Goal: Transaction & Acquisition: Book appointment/travel/reservation

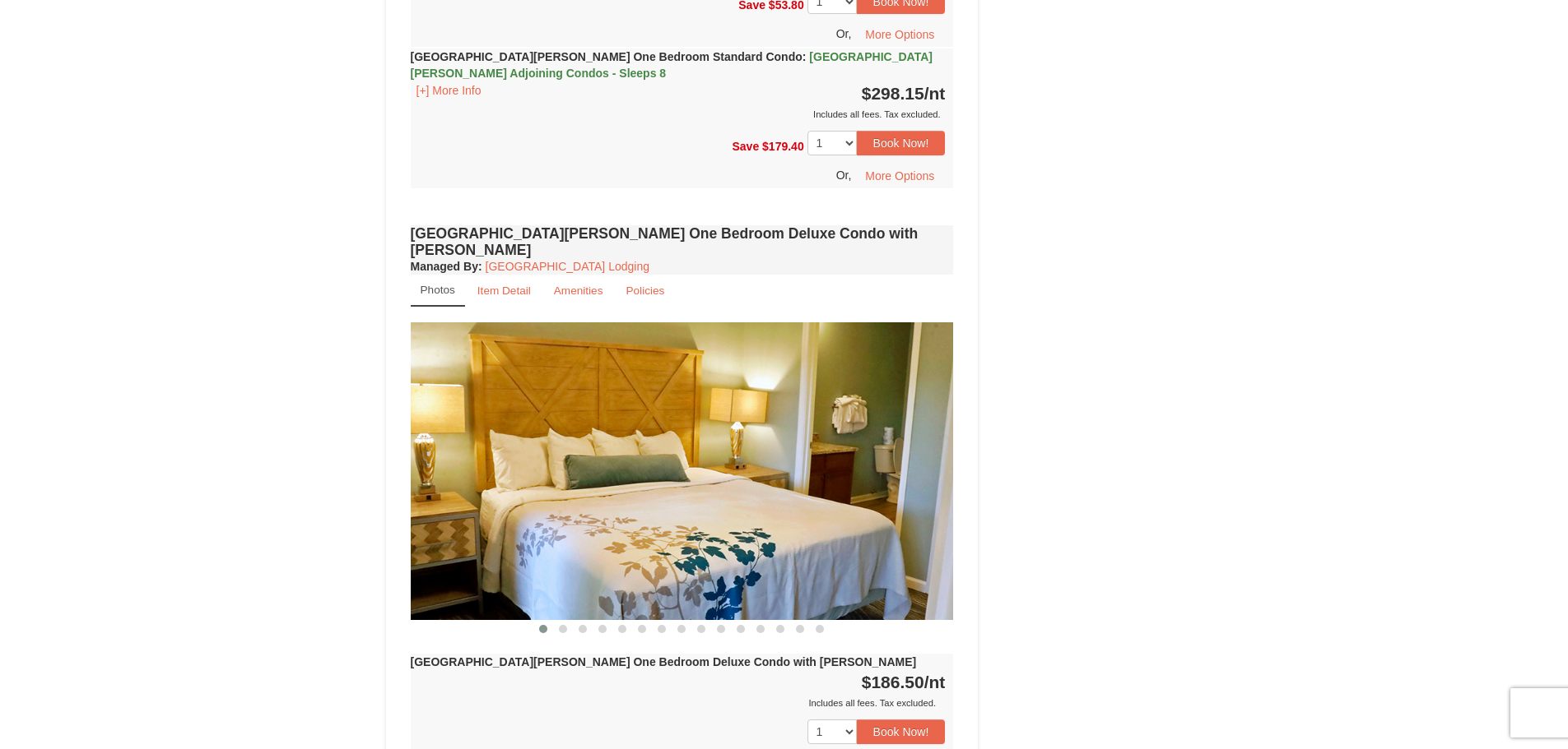
scroll to position [1563, 0]
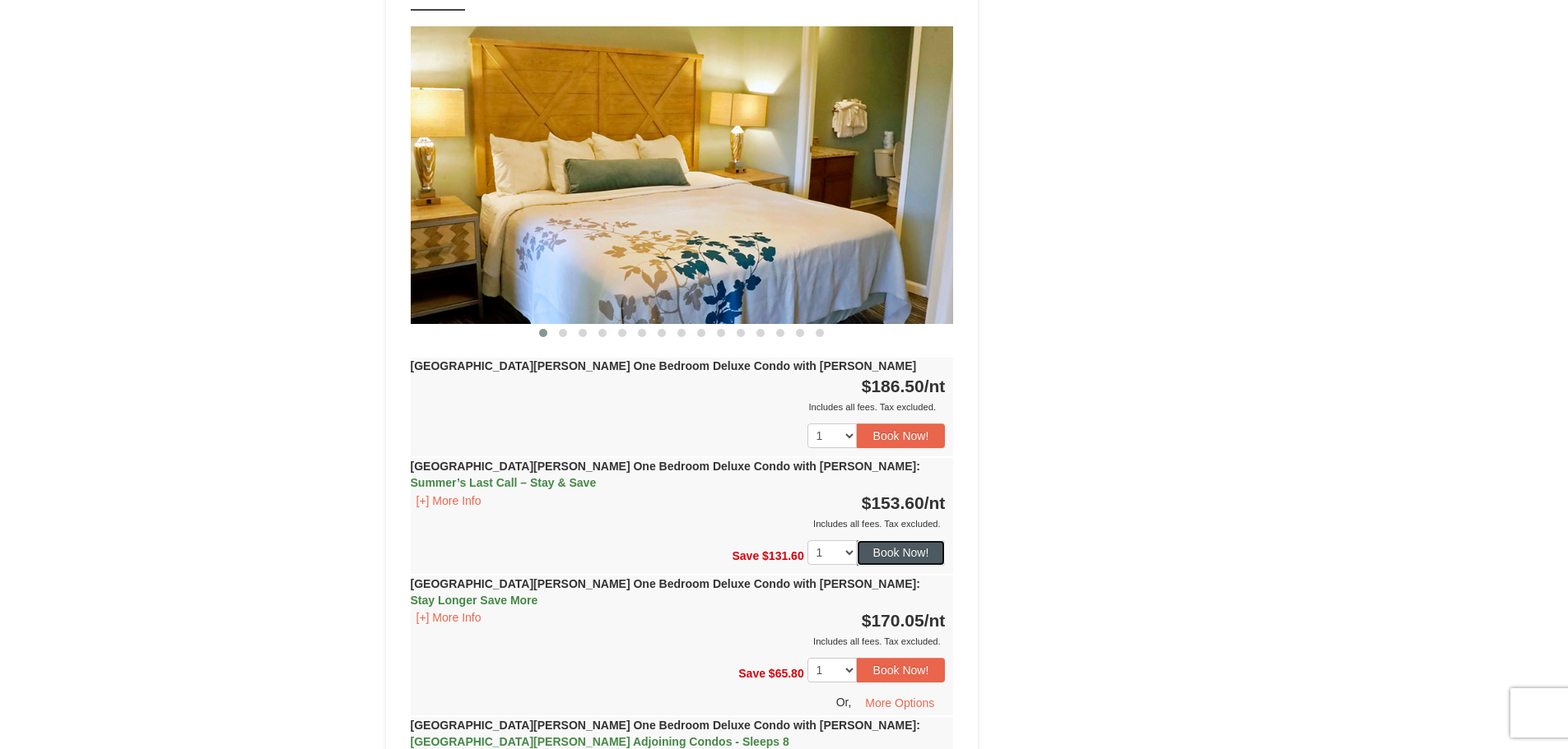
click at [886, 540] on button "Book Now!" at bounding box center [901, 553] width 89 height 25
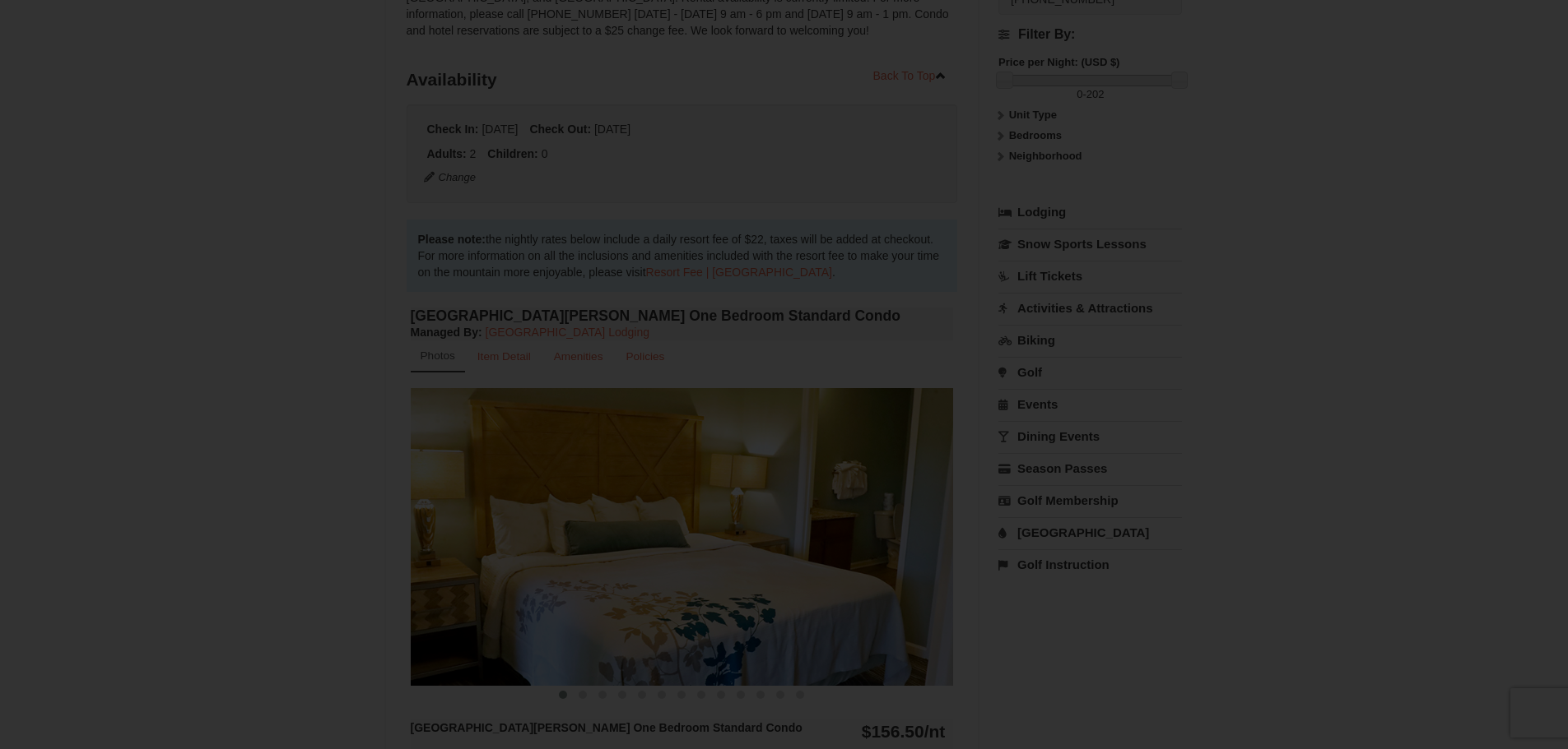
scroll to position [144, 0]
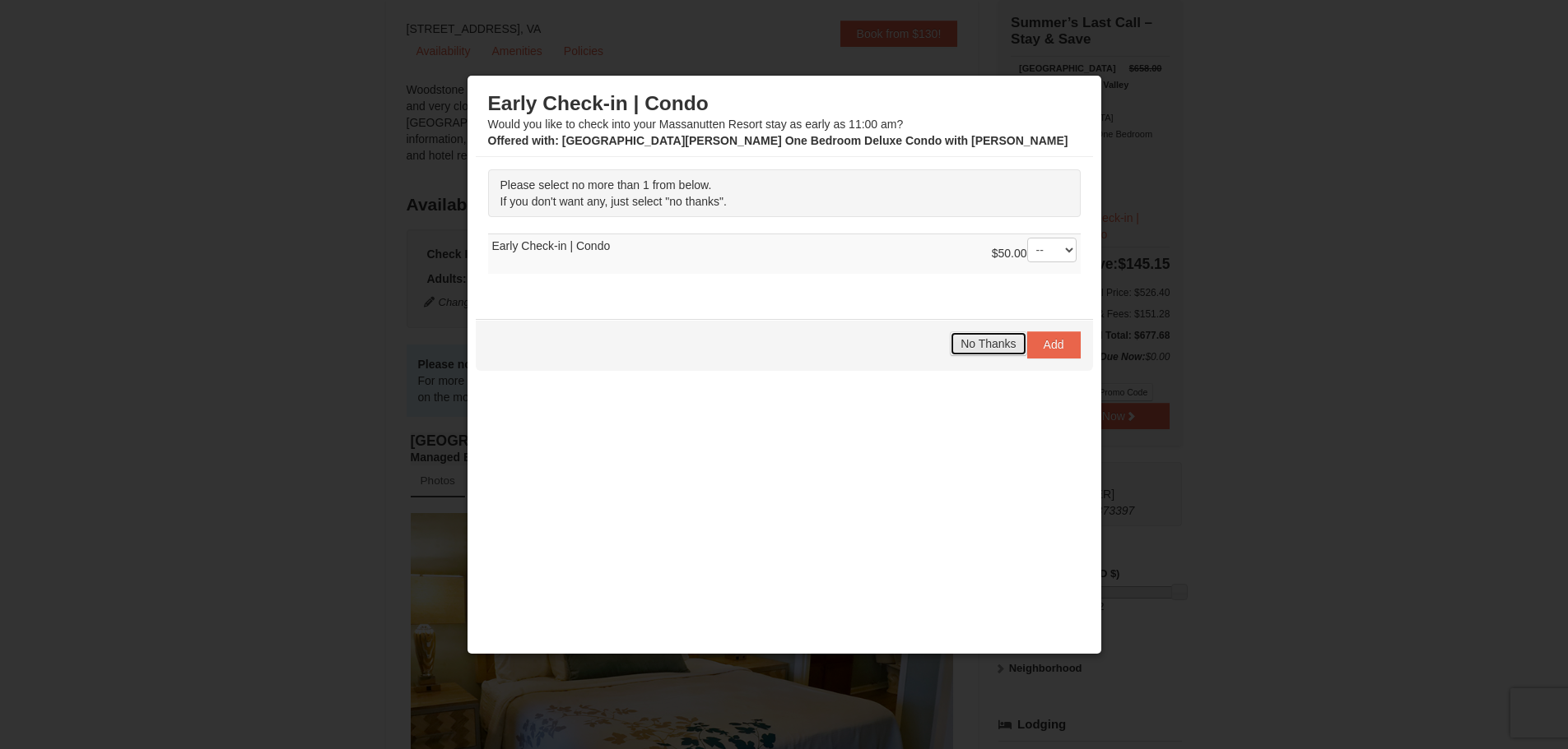
click at [1002, 336] on button "No Thanks" at bounding box center [988, 344] width 76 height 25
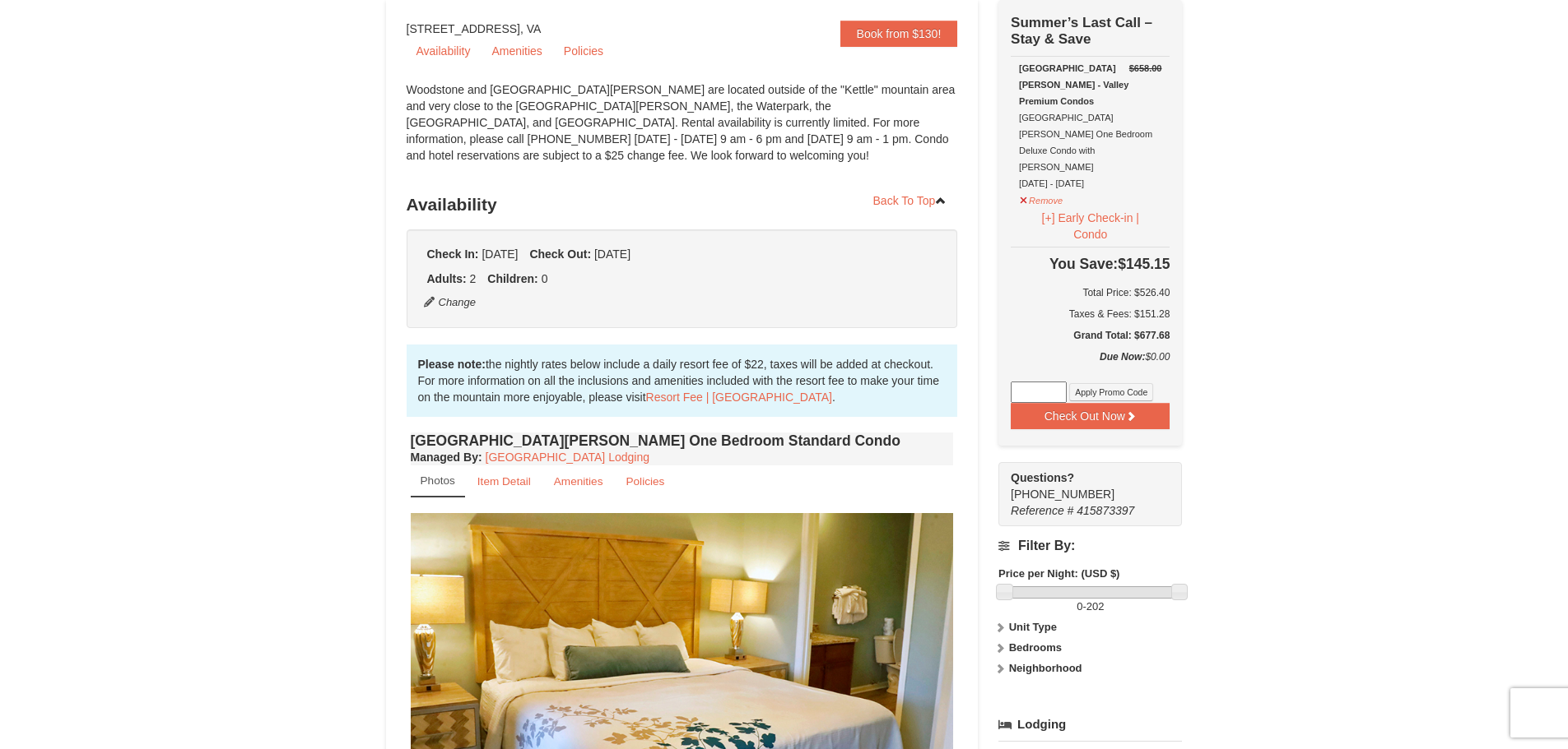
scroll to position [0, 0]
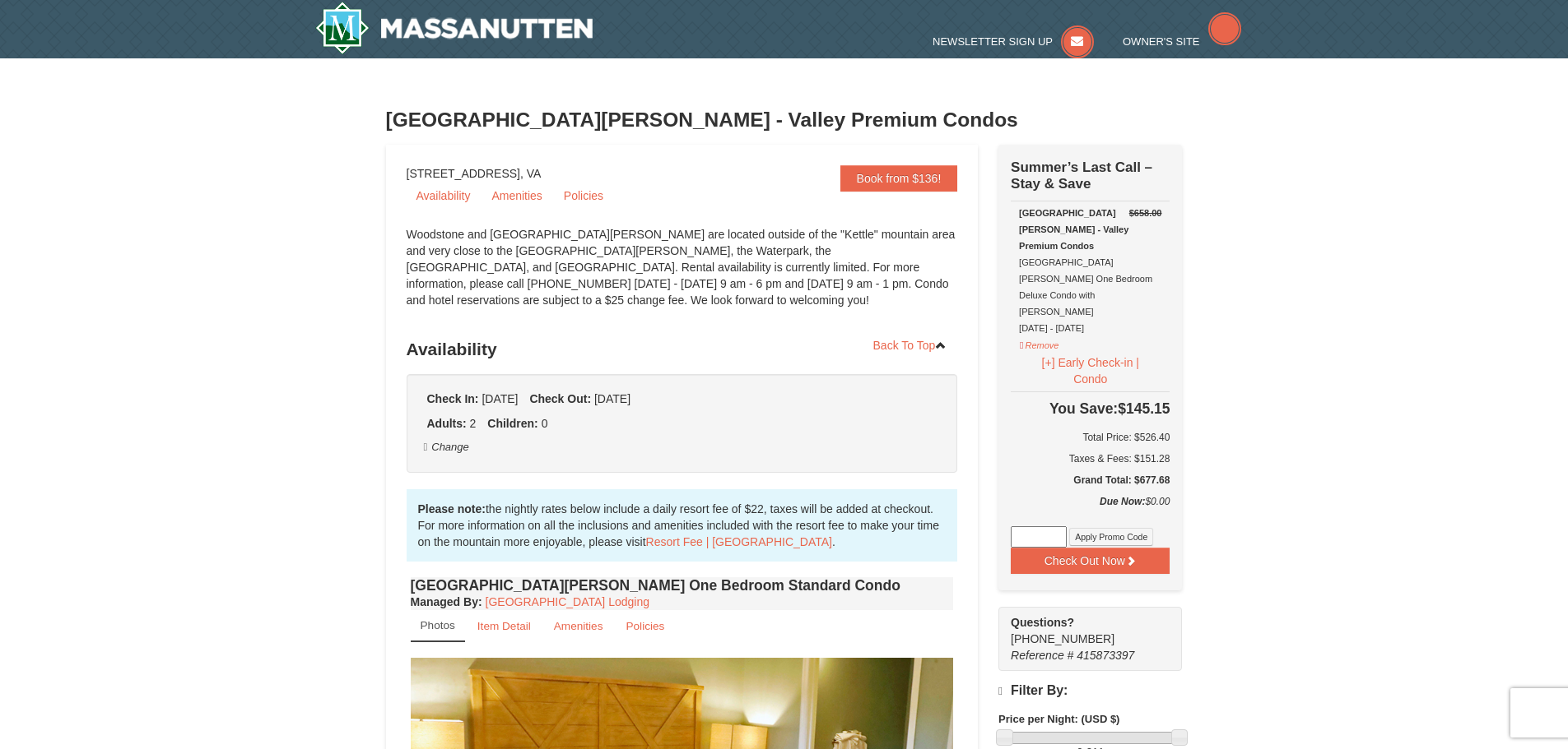
select select "9"
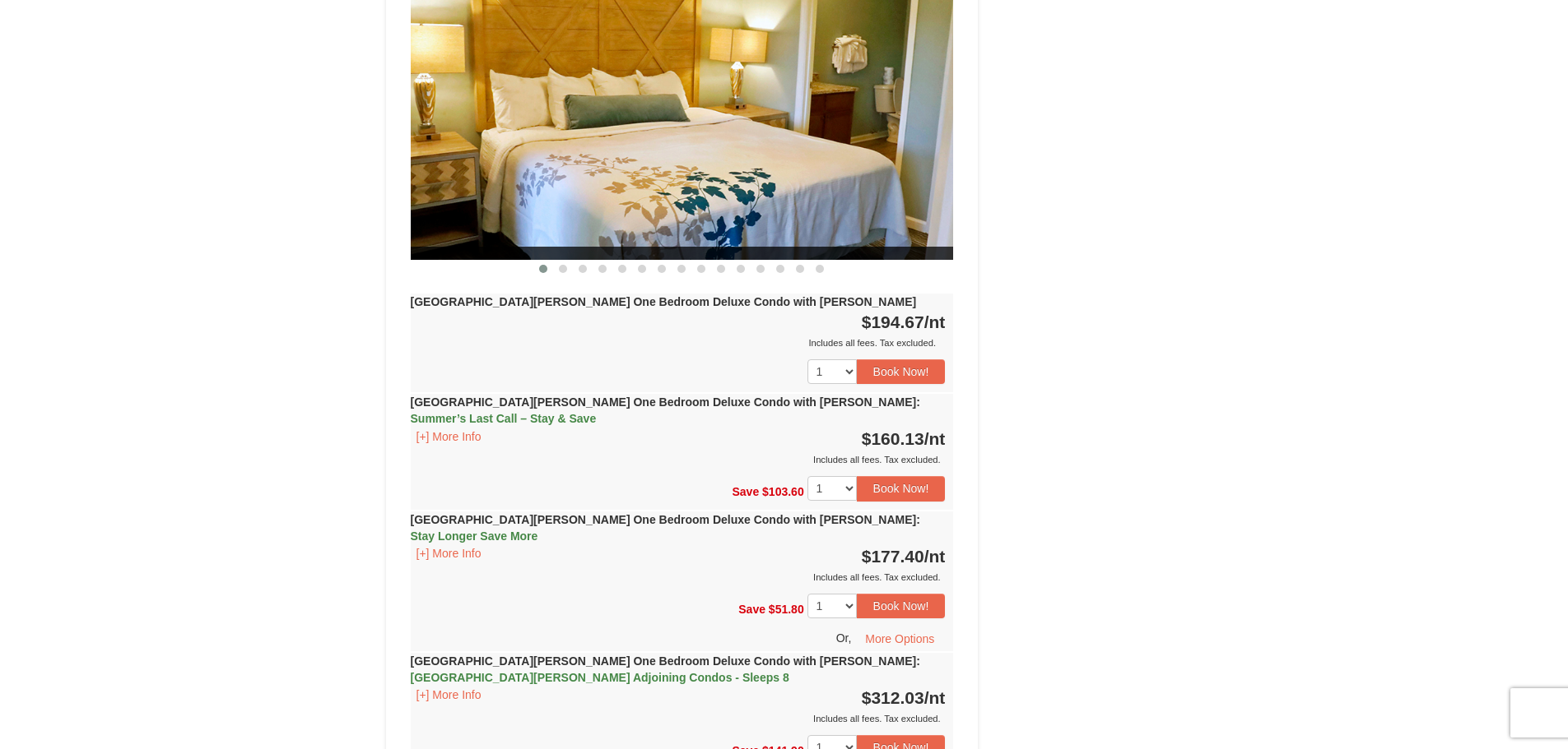
scroll to position [1809, 0]
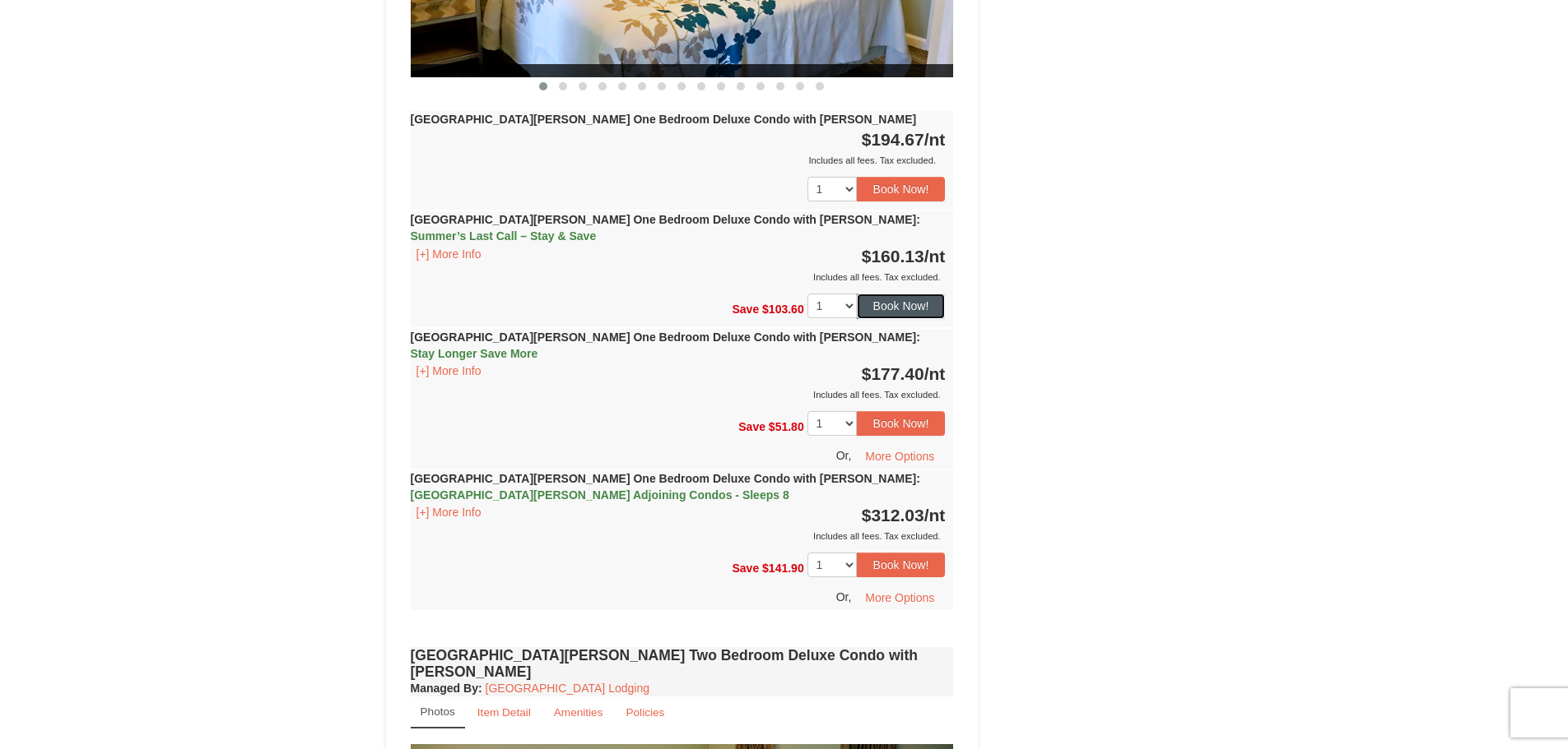
click at [907, 294] on button "Book Now!" at bounding box center [901, 306] width 89 height 25
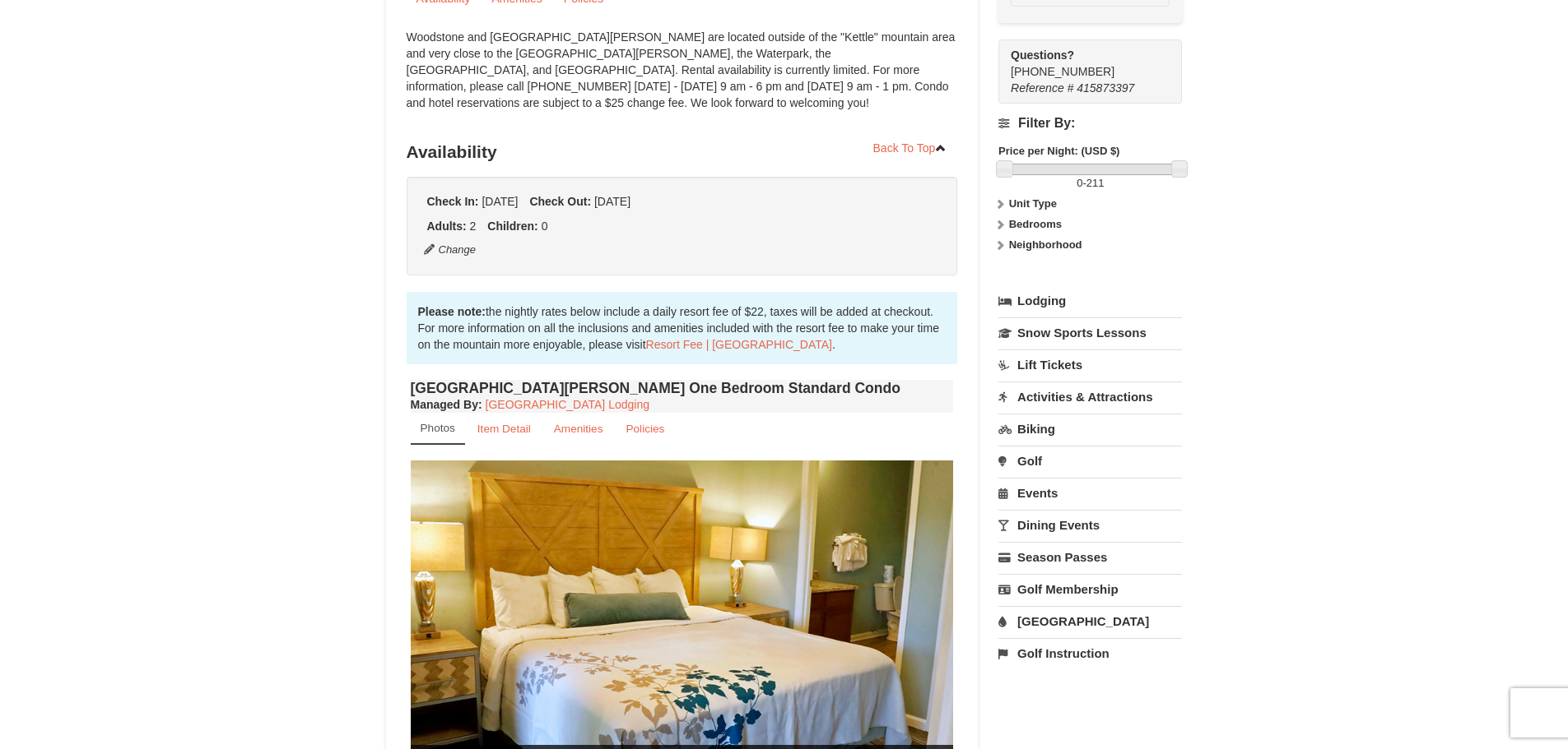
scroll to position [144, 0]
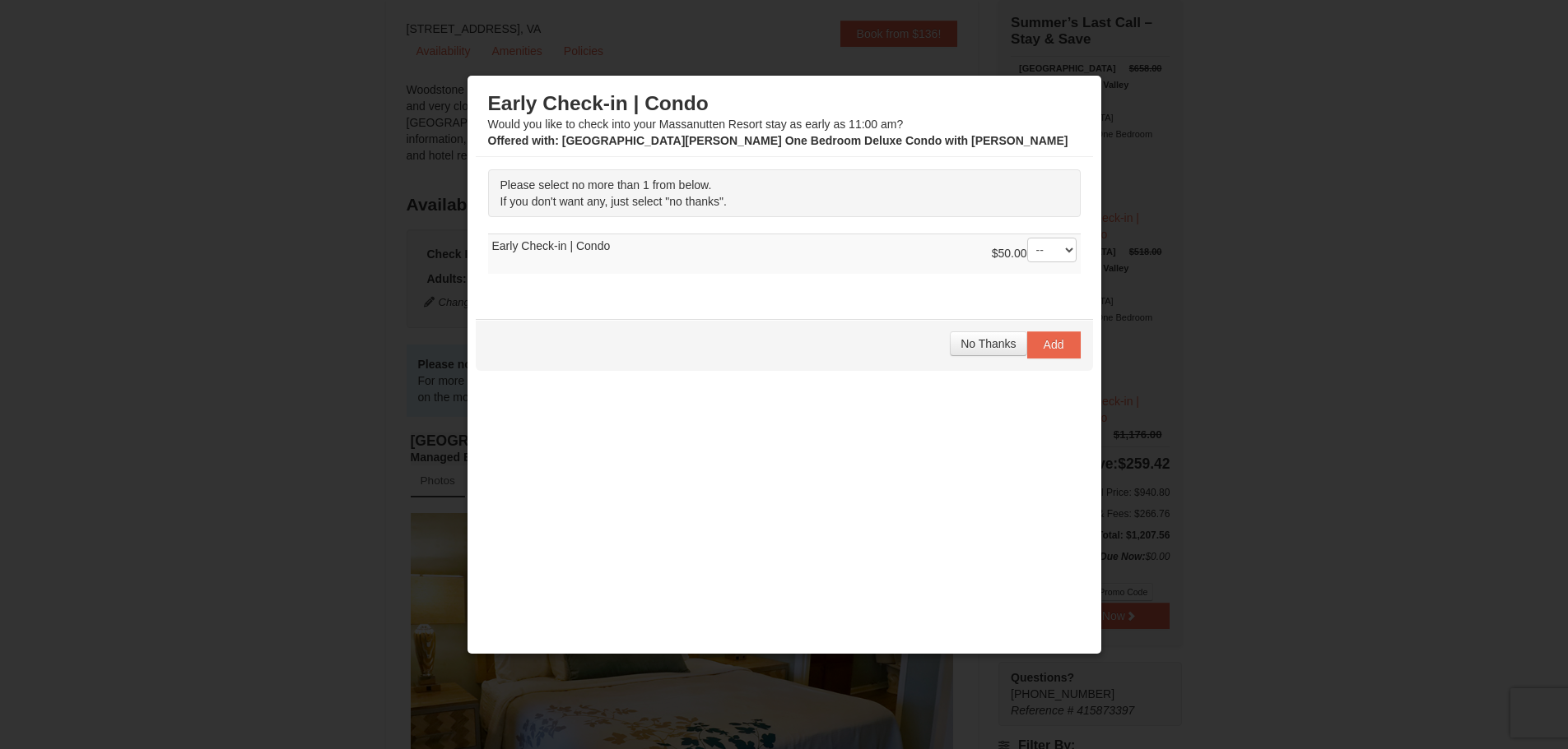
click at [1196, 120] on div at bounding box center [784, 374] width 1568 height 749
click at [996, 333] on button "No Thanks" at bounding box center [988, 344] width 76 height 25
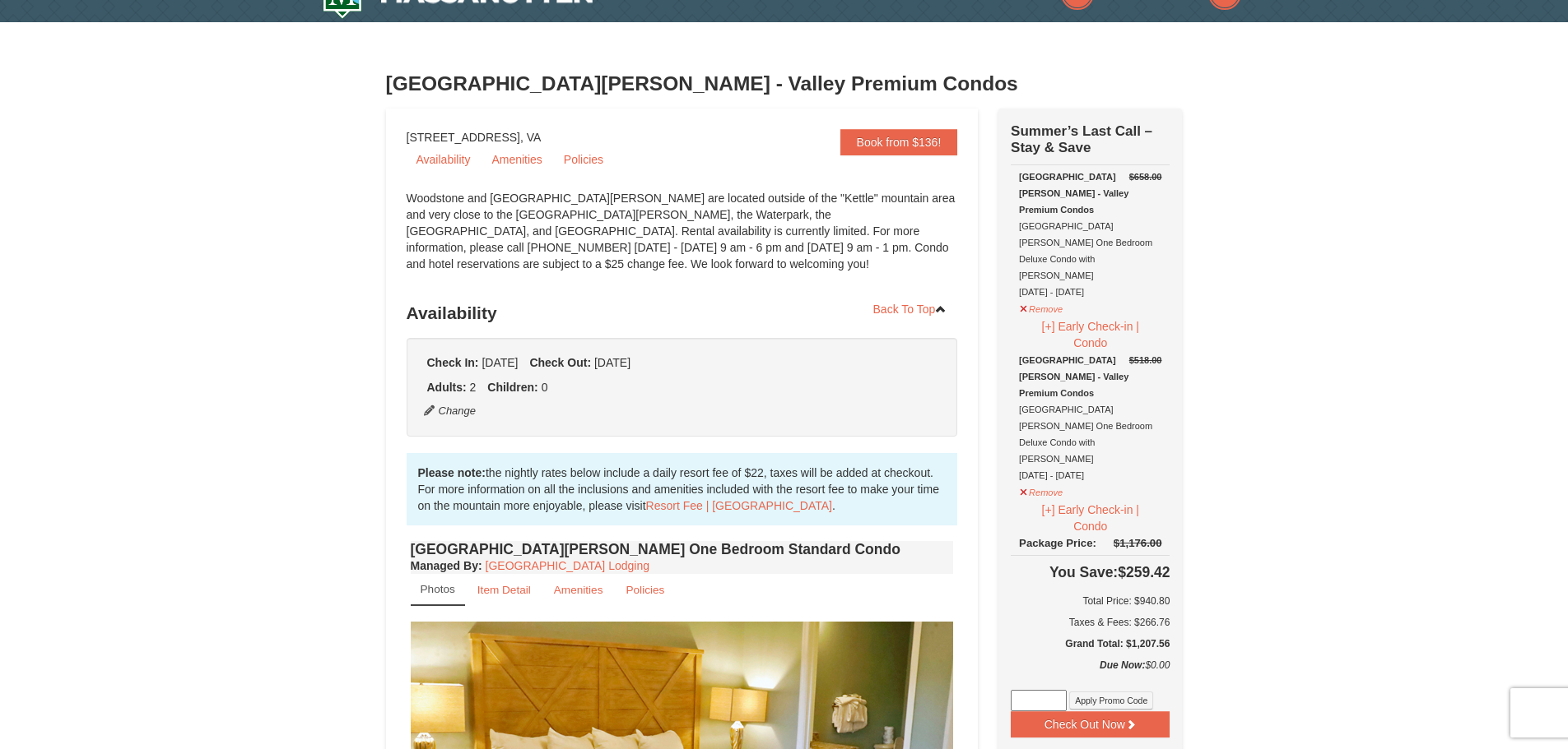
scroll to position [0, 0]
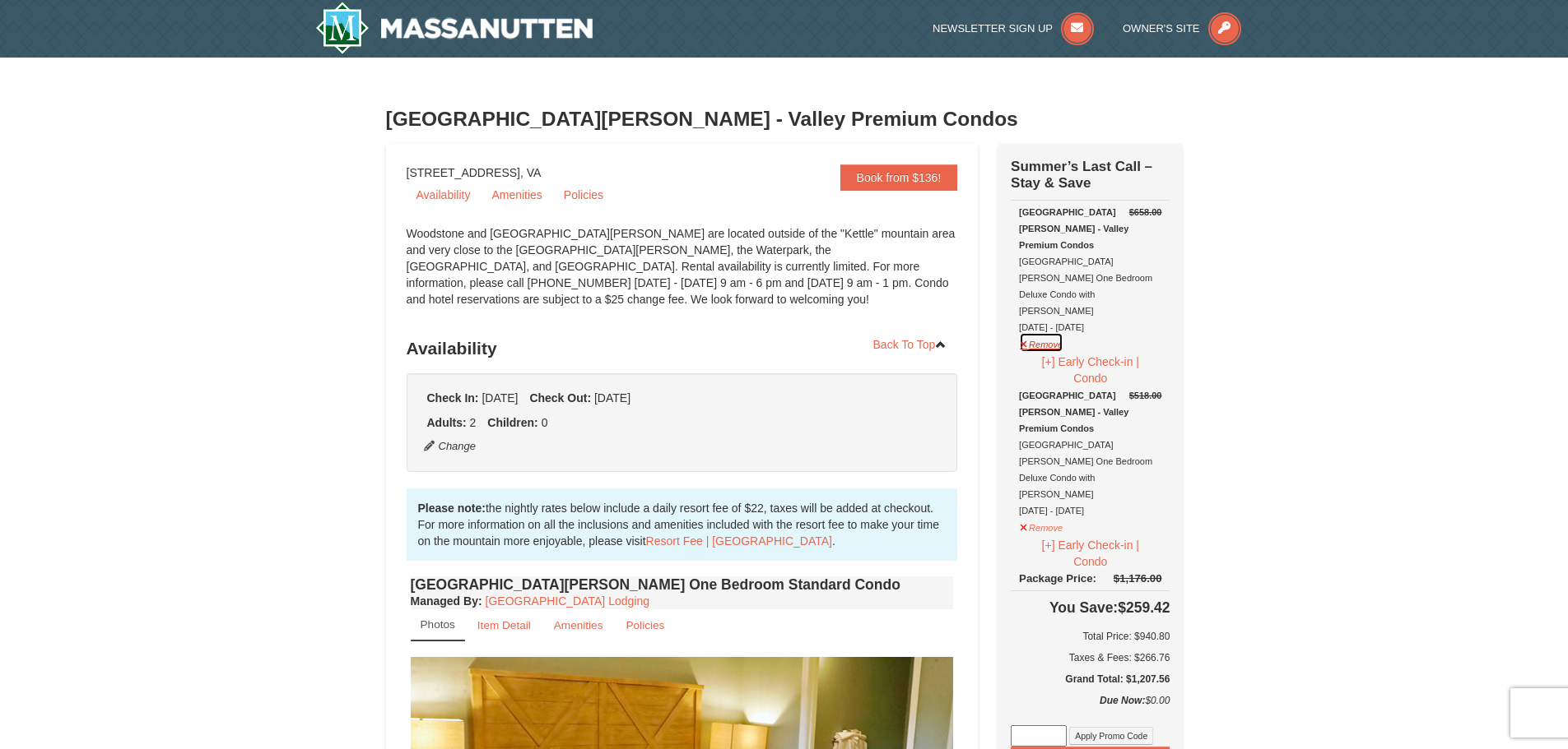
click at [1055, 333] on button "Remove" at bounding box center [1041, 343] width 44 height 20
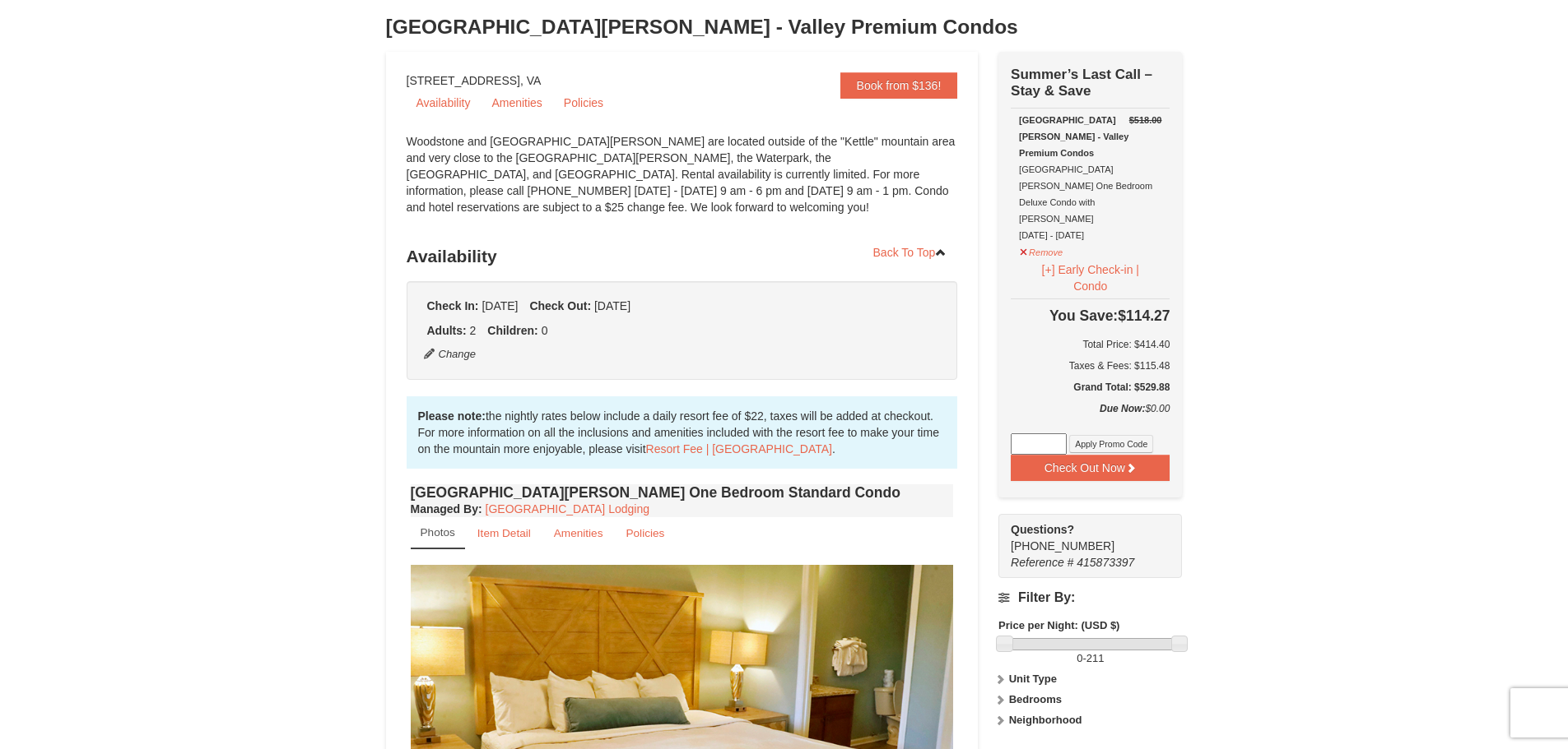
scroll to position [329, 0]
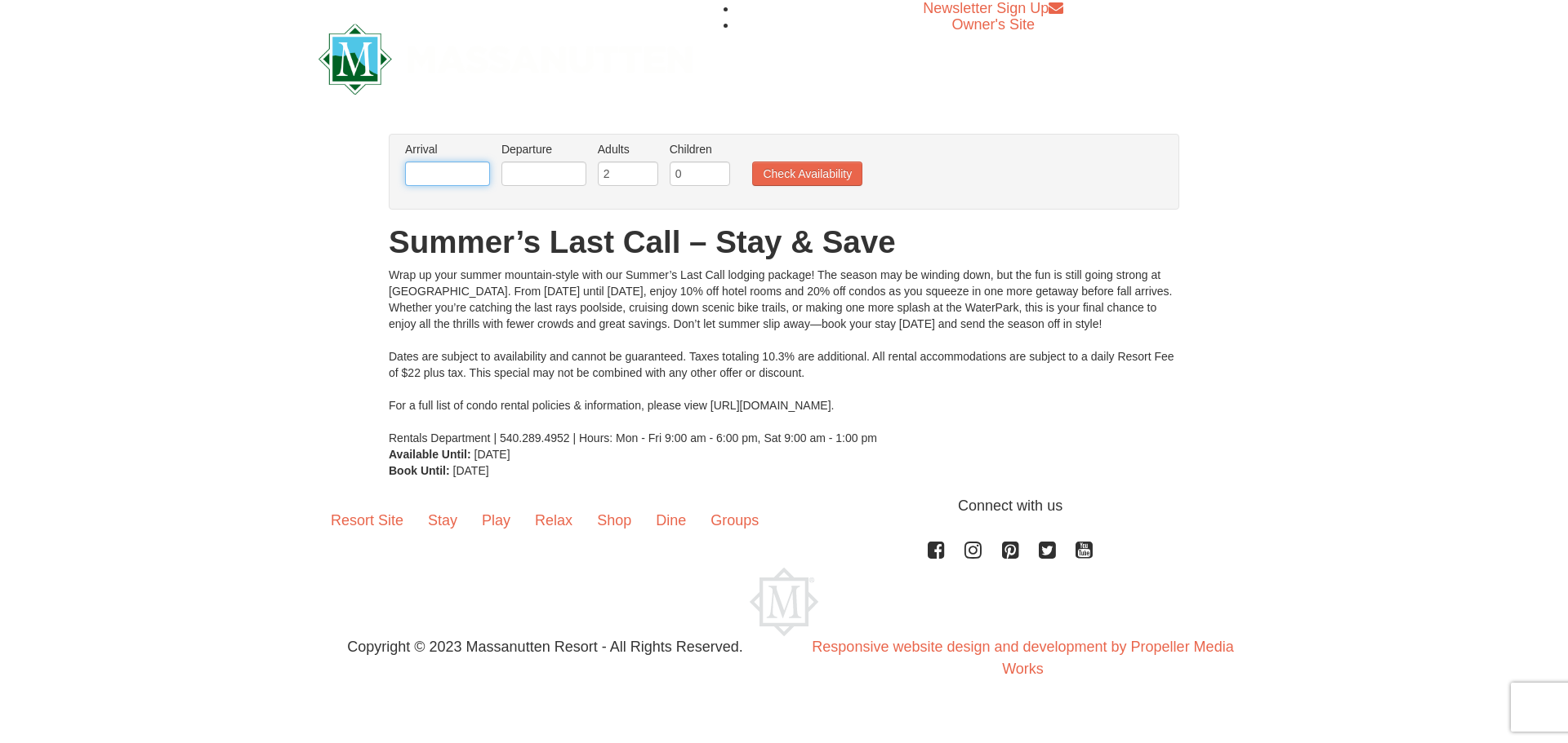
click at [461, 162] on input "text" at bounding box center [447, 174] width 85 height 25
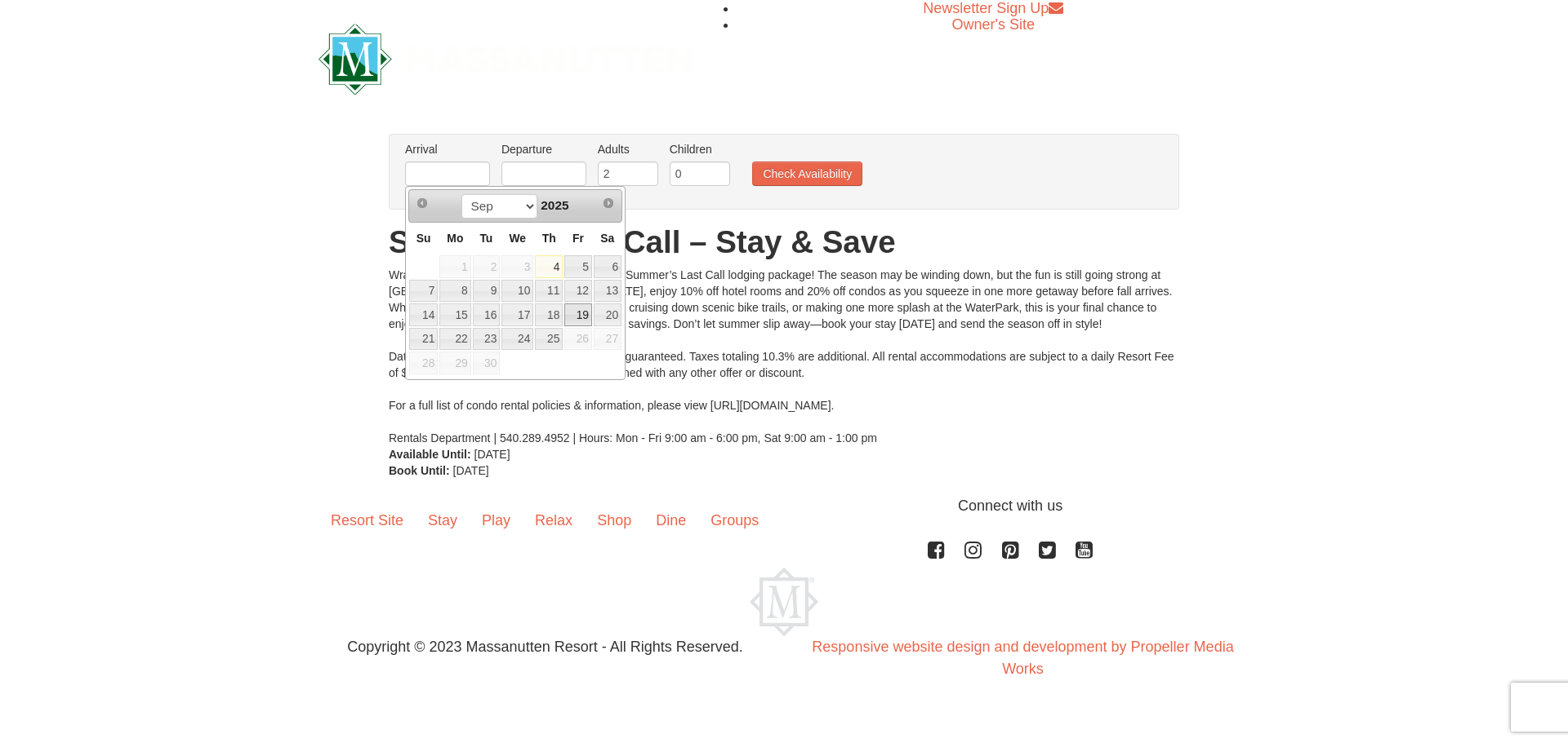
click at [569, 313] on link "19" at bounding box center [579, 315] width 28 height 23
type input "[DATE]"
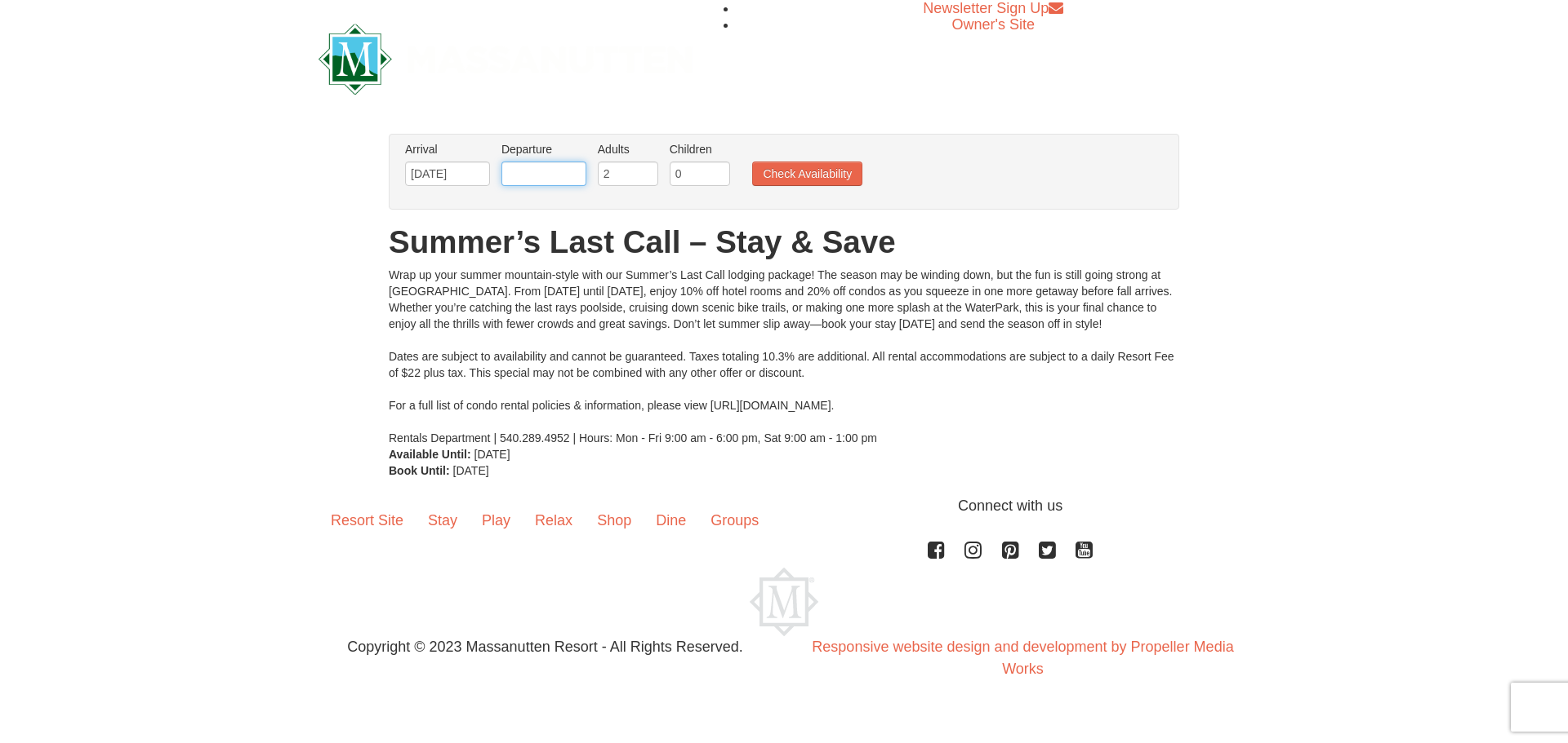
click at [552, 171] on input "text" at bounding box center [544, 174] width 85 height 25
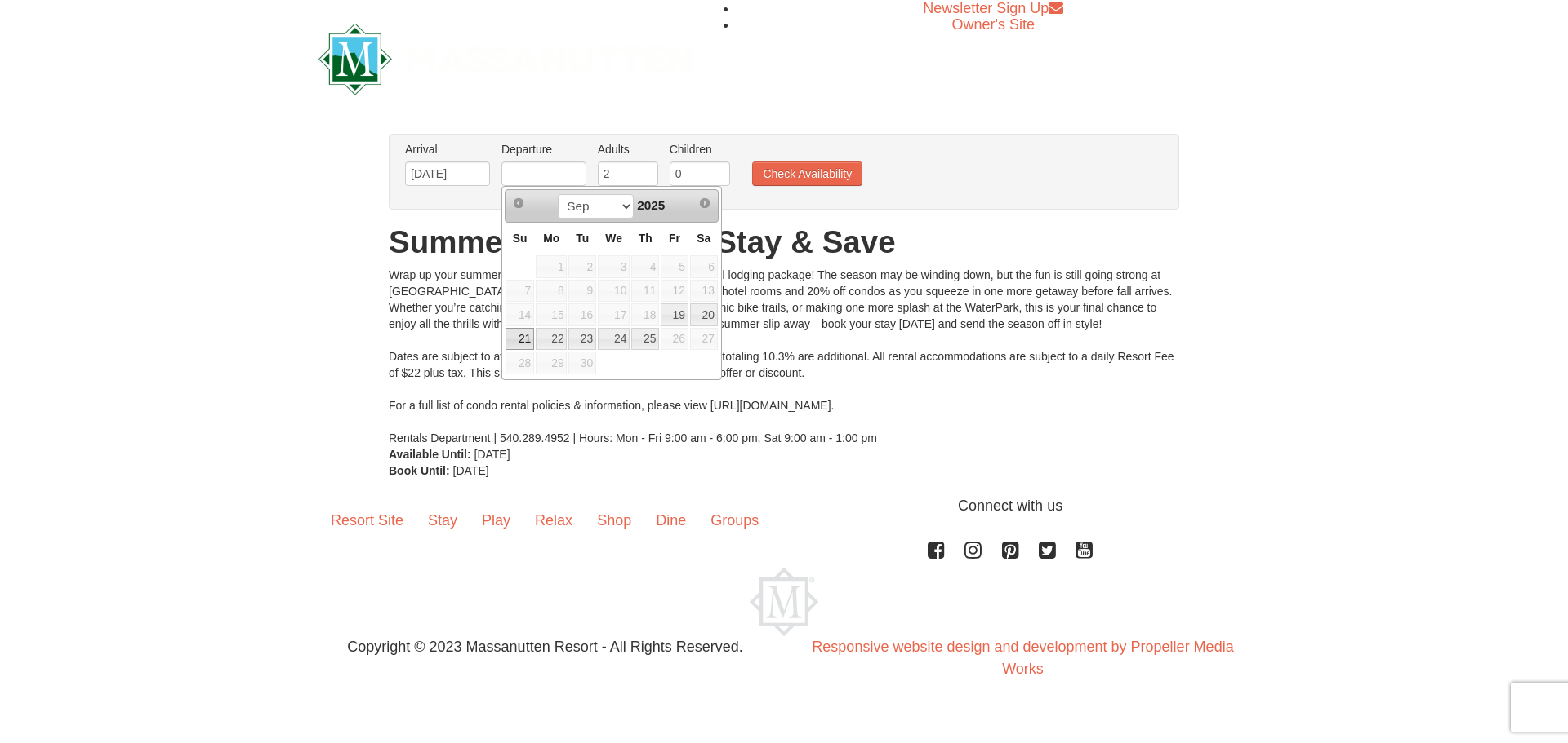
click at [529, 340] on link "21" at bounding box center [520, 340] width 28 height 23
type input "09/21/2025"
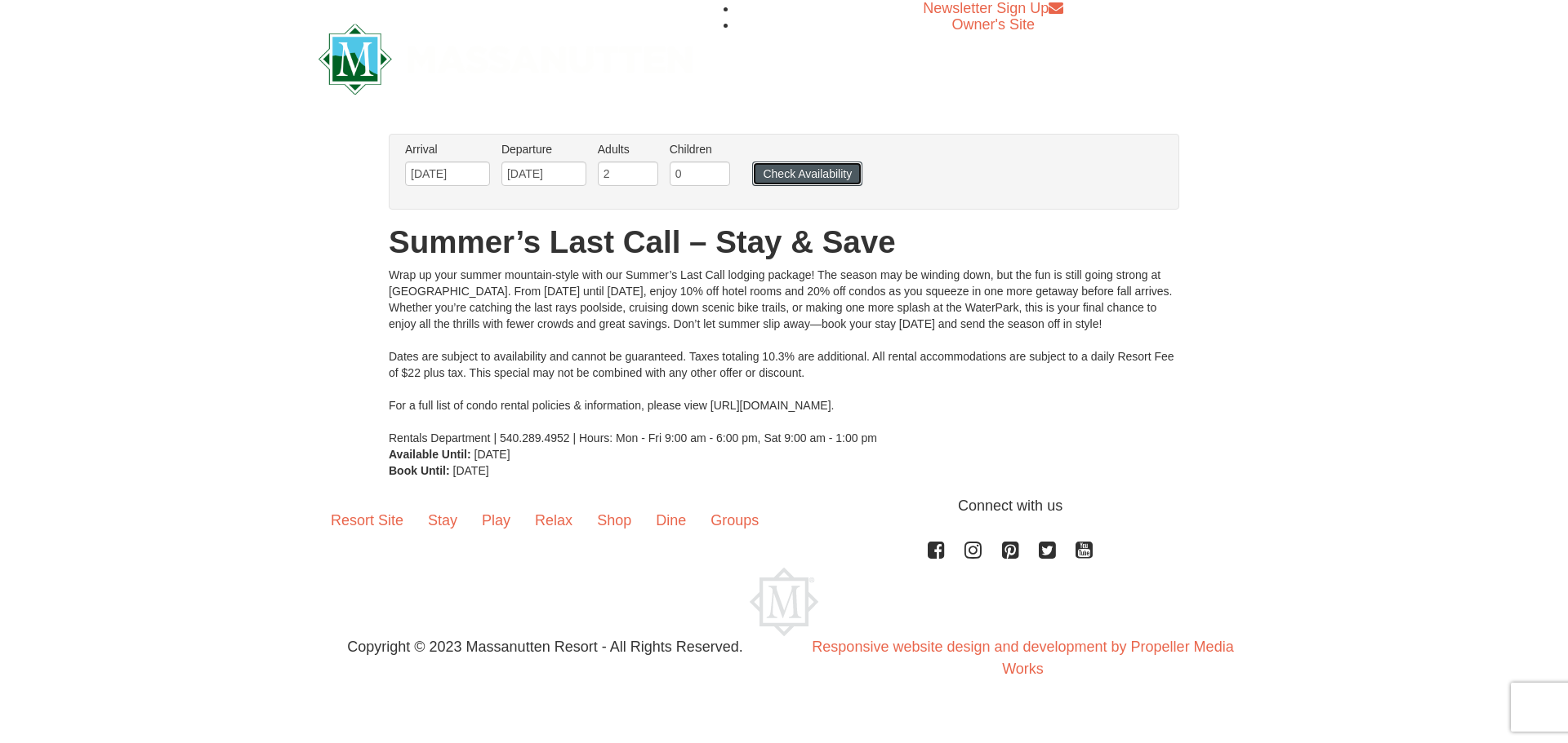
click at [836, 170] on button "Check Availability" at bounding box center [807, 174] width 110 height 25
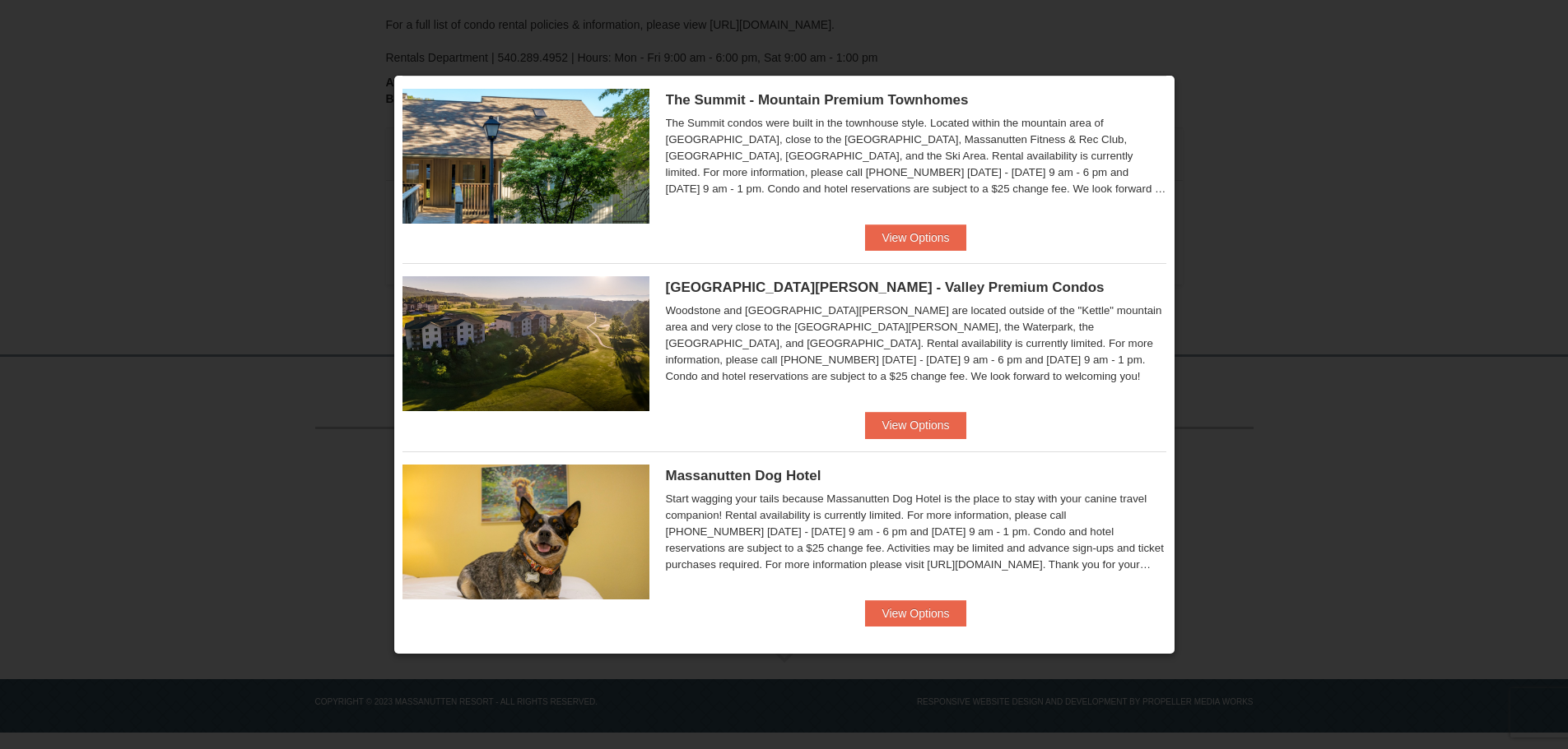
scroll to position [804, 0]
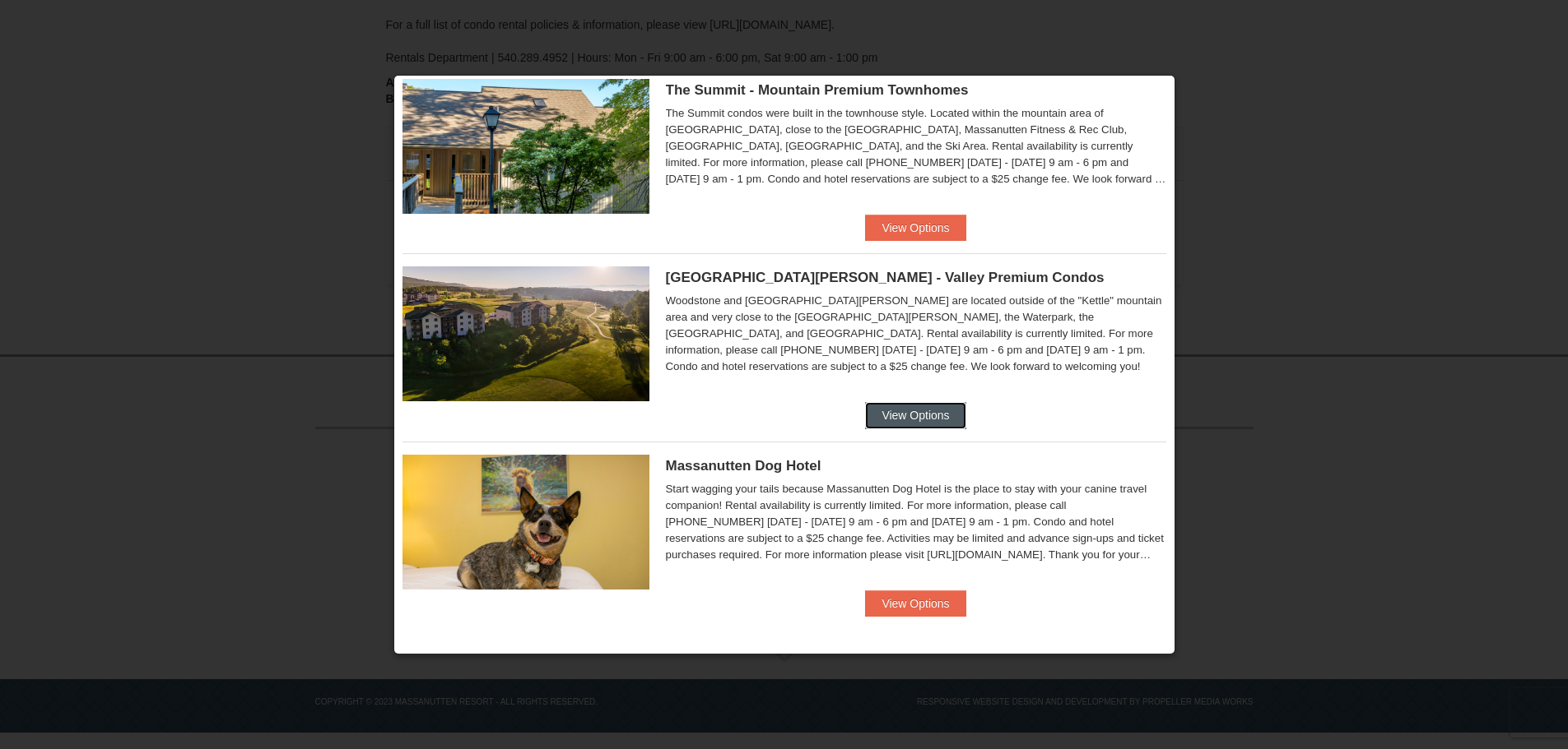
click at [891, 417] on button "View Options" at bounding box center [915, 415] width 100 height 27
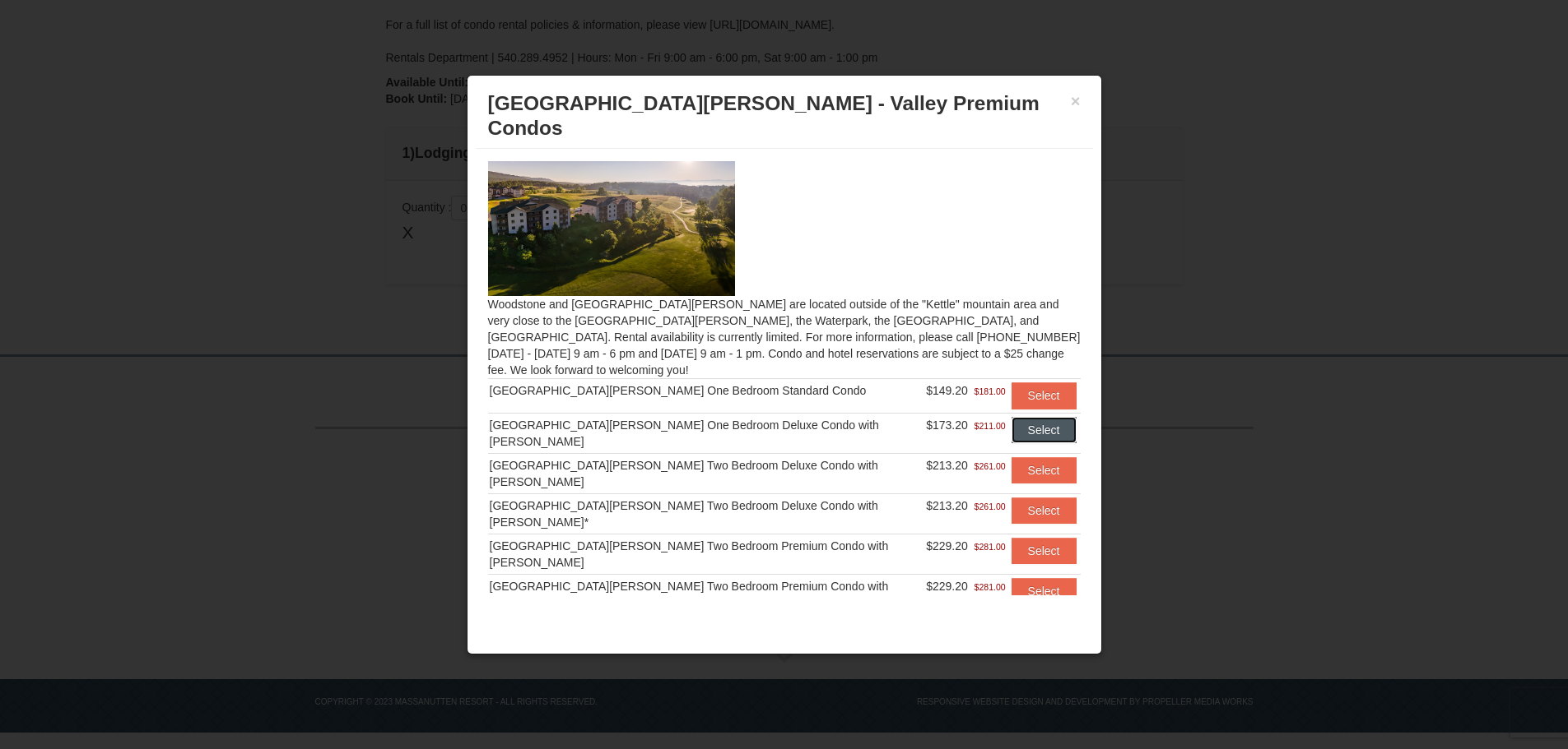
click at [1011, 417] on button "Select" at bounding box center [1043, 430] width 65 height 27
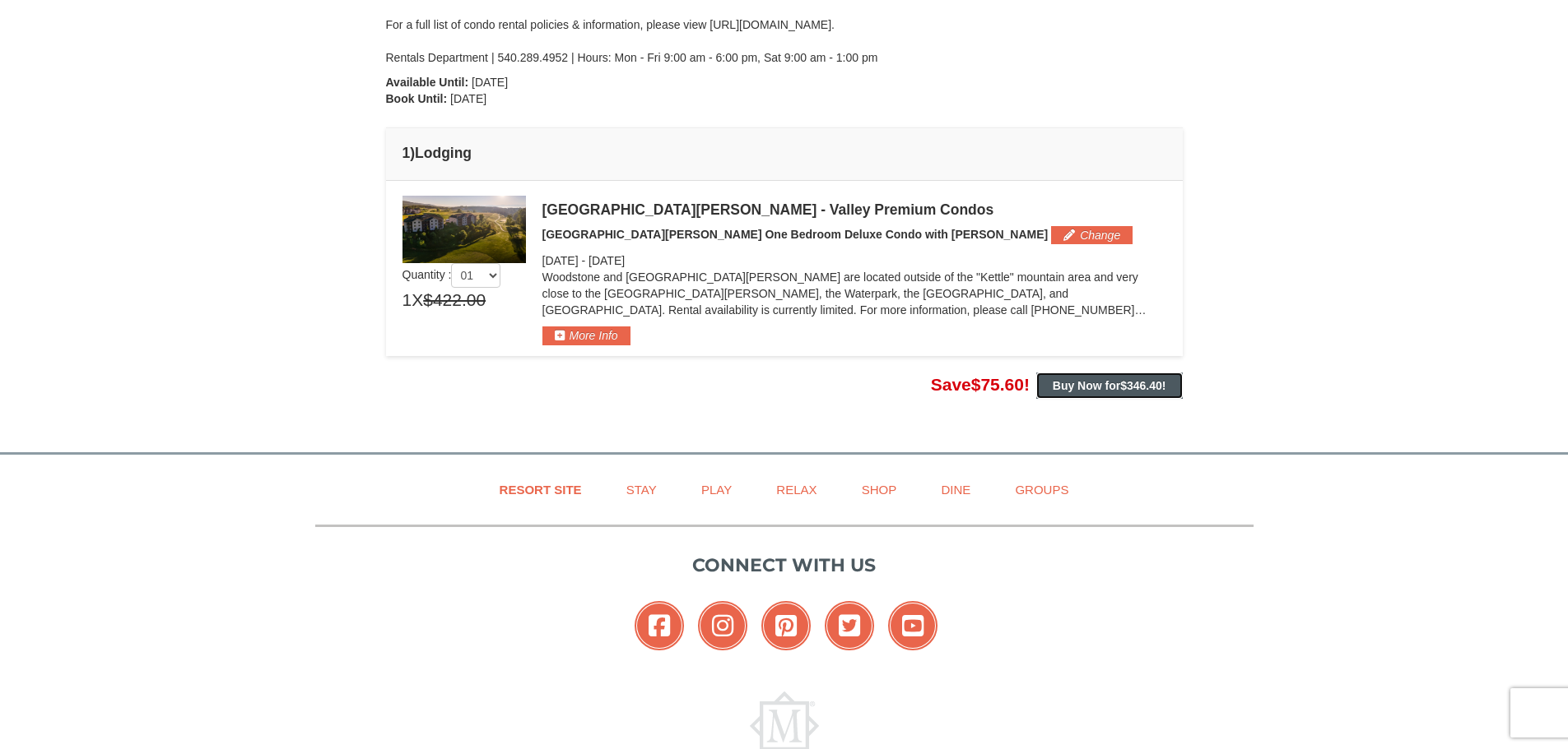
click at [1036, 378] on button "Buy Now for $346.40 !" at bounding box center [1109, 386] width 147 height 27
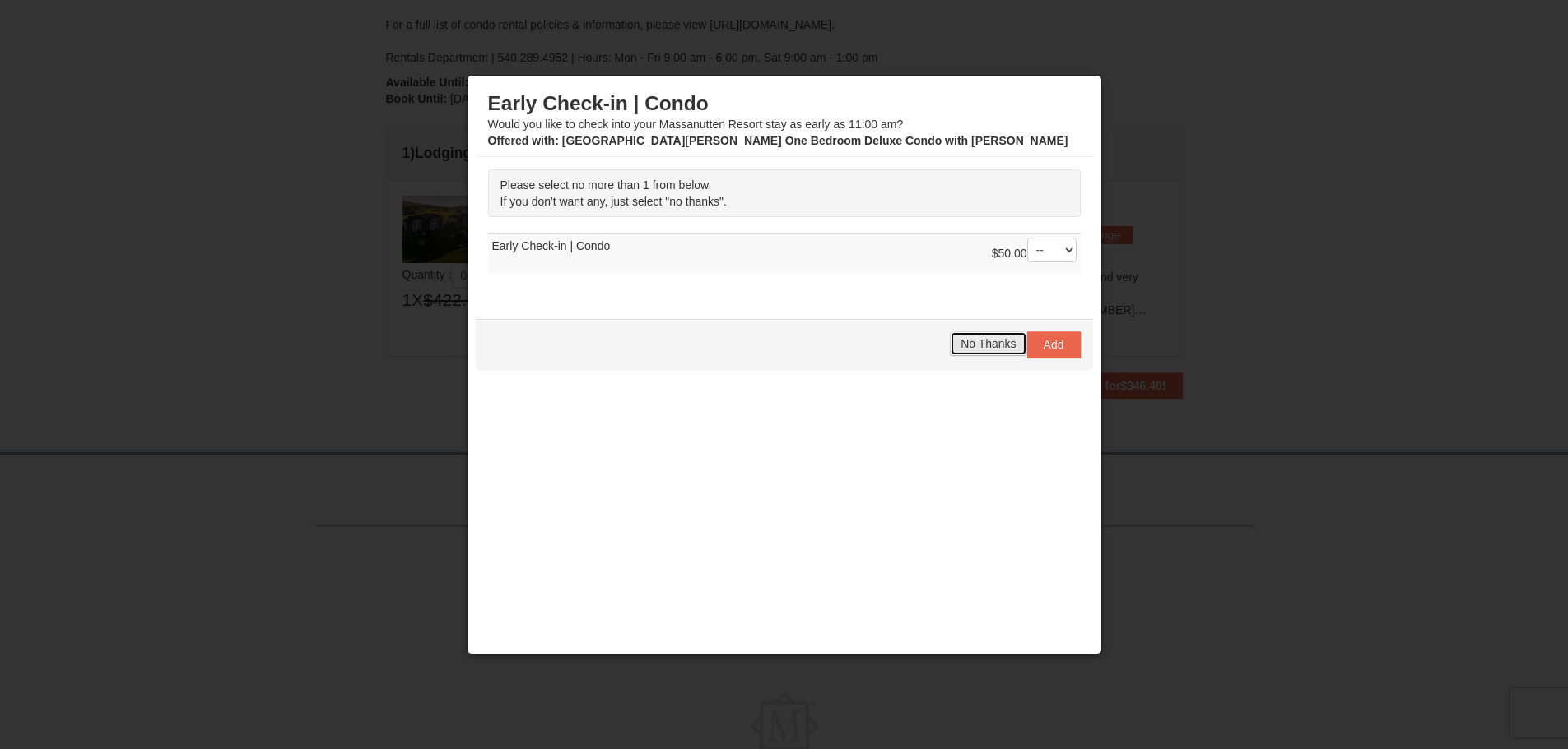
click at [984, 344] on span "No Thanks" at bounding box center [988, 343] width 55 height 13
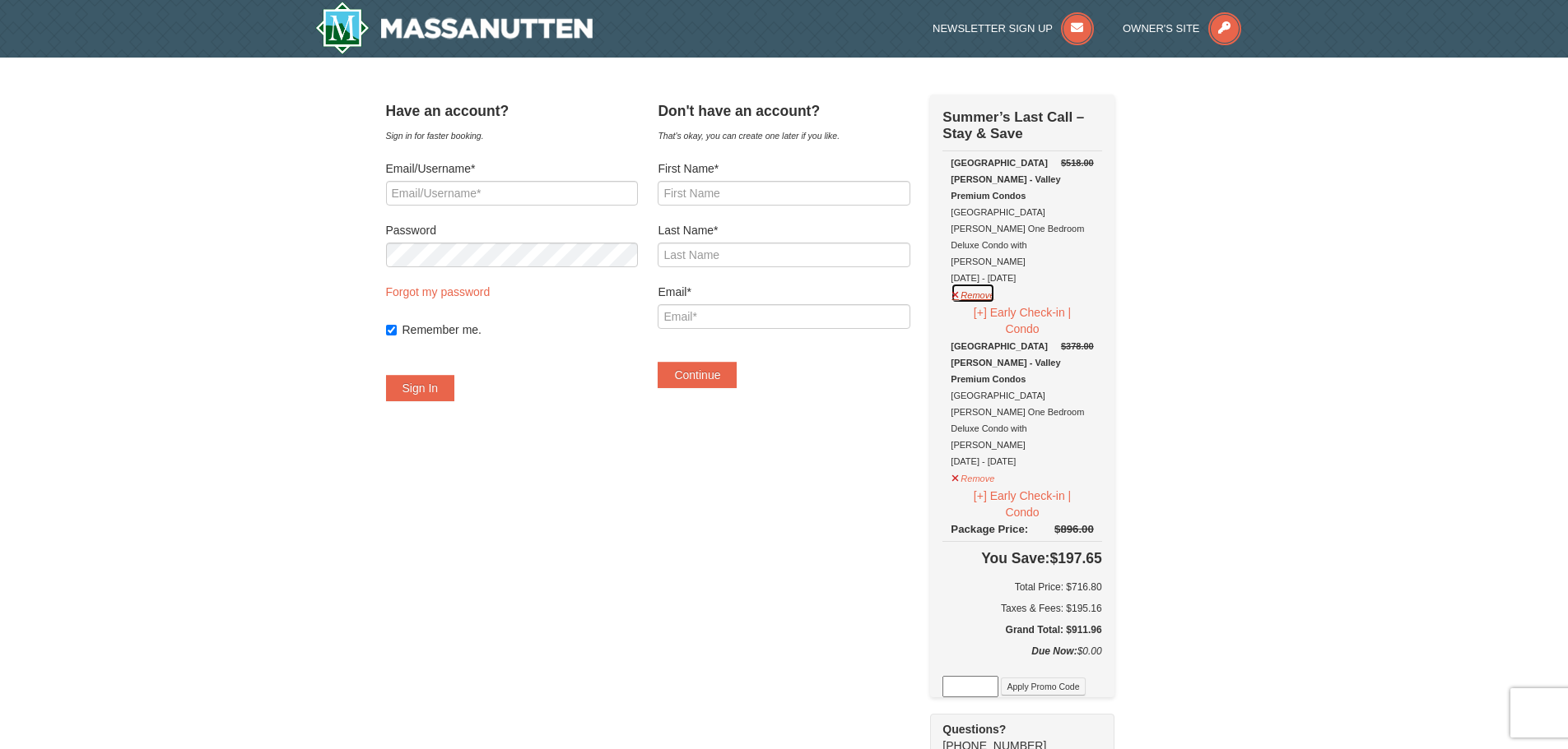
click at [995, 283] on button "Remove" at bounding box center [973, 293] width 44 height 20
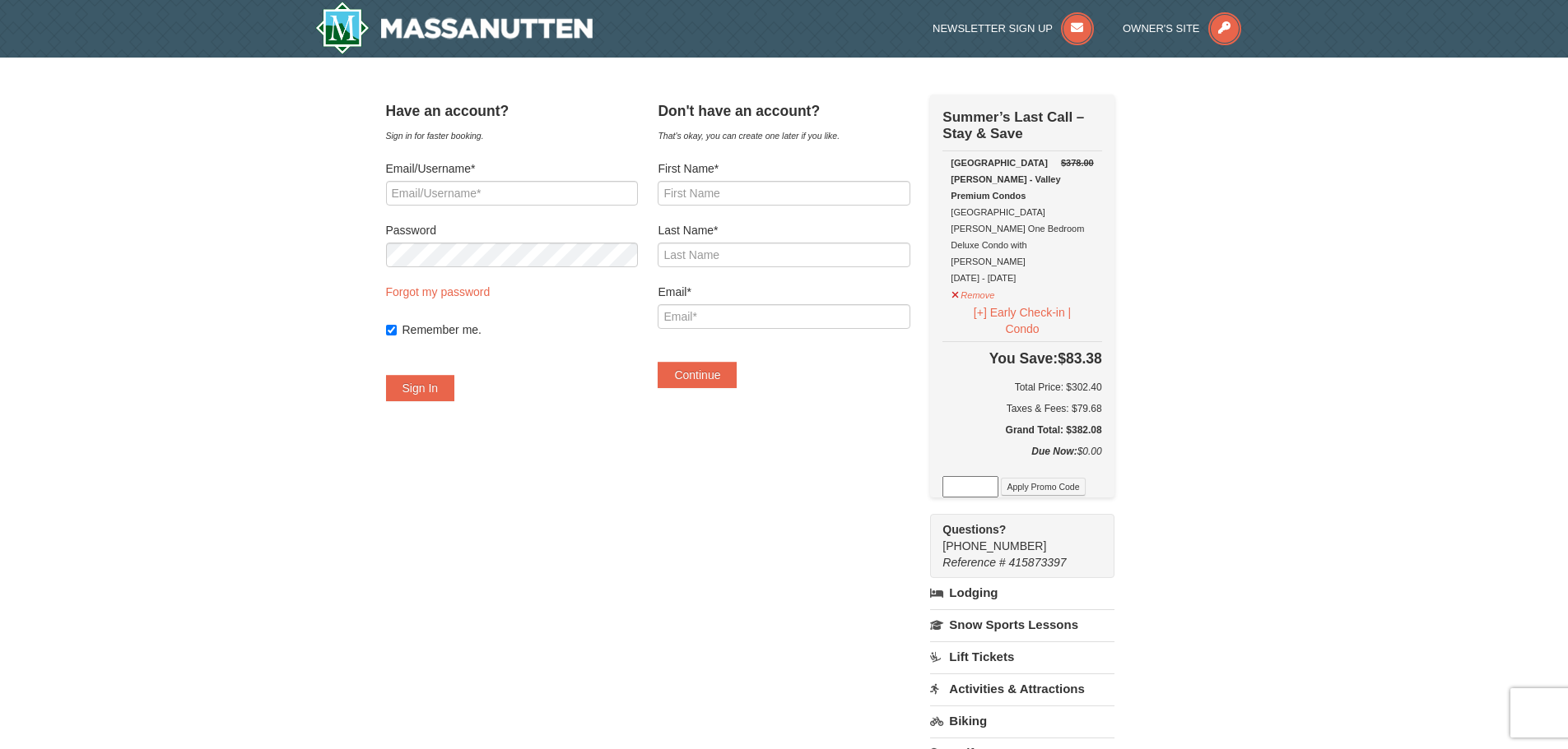
click at [991, 444] on div "Due Now: $0.00" at bounding box center [1021, 460] width 159 height 33
click at [992, 477] on input at bounding box center [970, 487] width 56 height 21
paste input "No incident to report currently the building is secure."
type input "N"
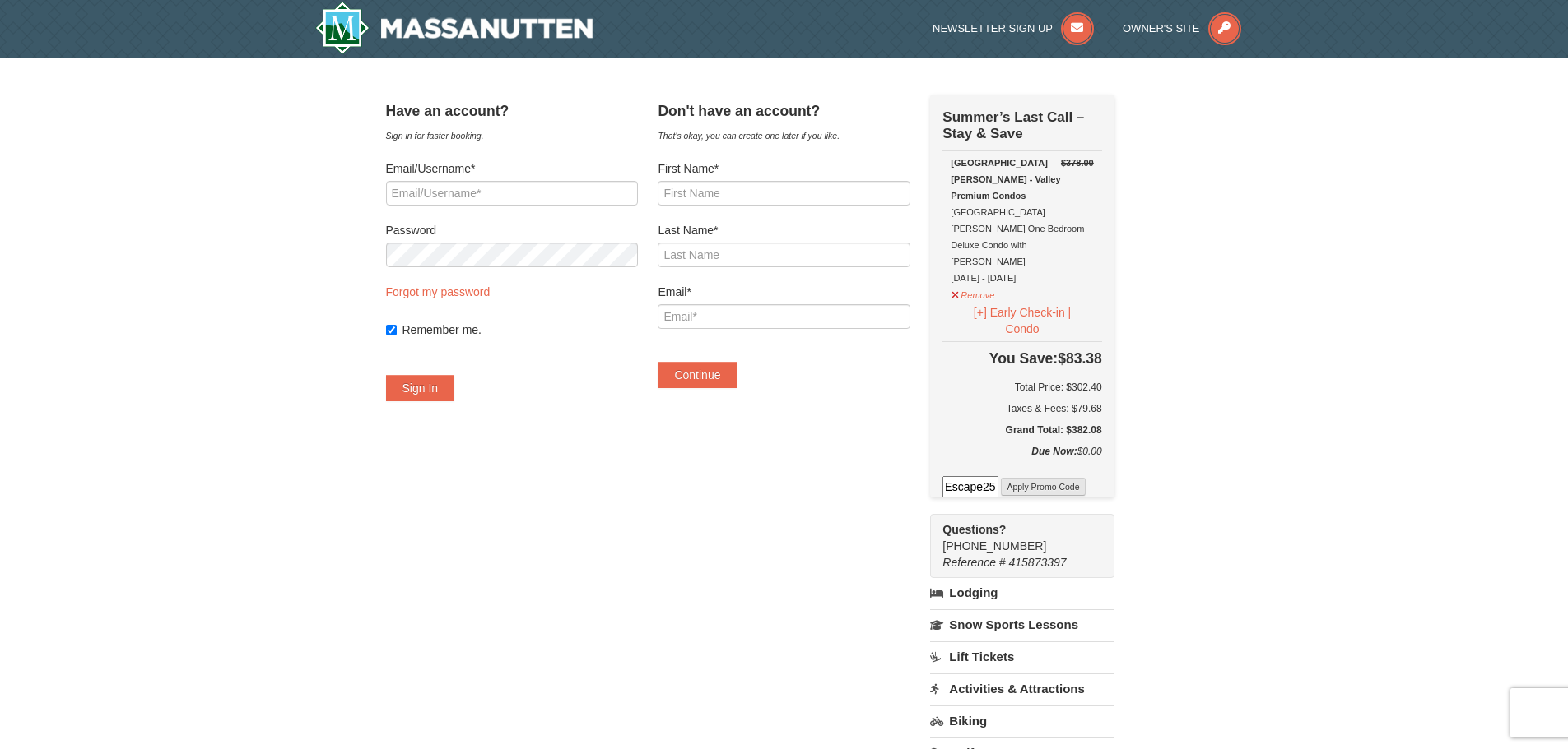
type input "Escape25"
click at [1041, 478] on button "Apply Promo Code" at bounding box center [1042, 487] width 84 height 18
click at [989, 477] on input at bounding box center [970, 487] width 56 height 21
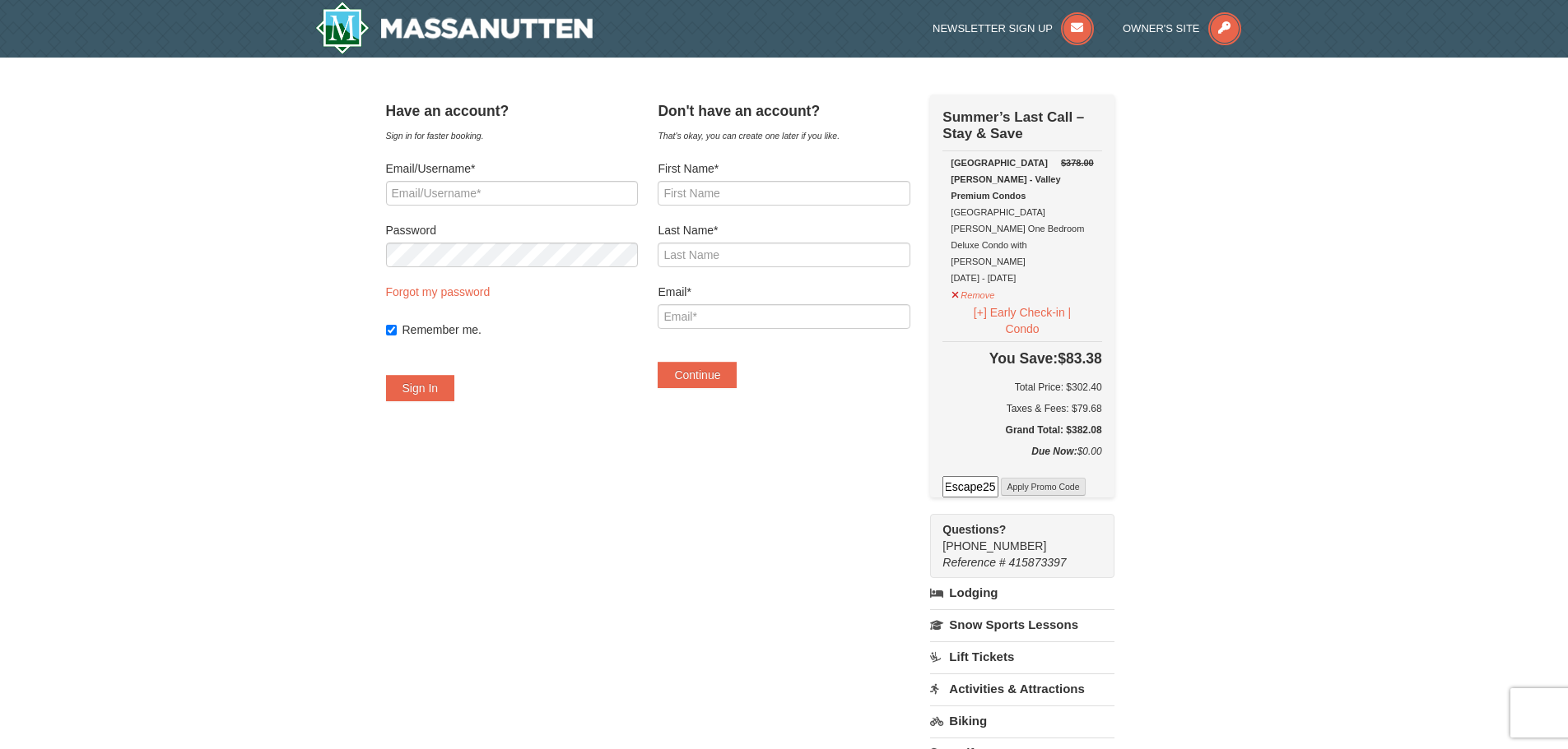
type input "Escape25"
click at [1085, 478] on button "Apply Promo Code" at bounding box center [1042, 487] width 84 height 18
click at [725, 489] on div "Have an account? Sign in for faster booking. Email/Username* Password Forgot my…" at bounding box center [784, 536] width 796 height 883
